Goal: Navigation & Orientation: Find specific page/section

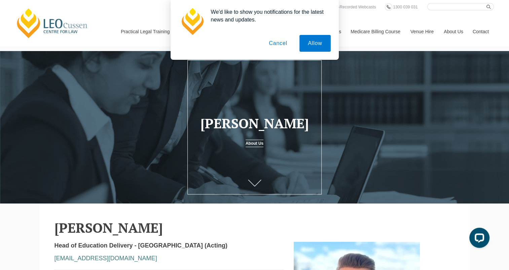
click at [281, 46] on button "Cancel" at bounding box center [277, 43] width 35 height 17
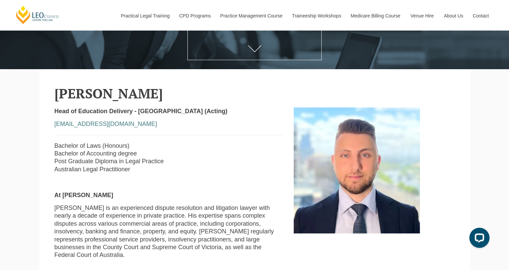
scroll to position [168, 0]
